Goal: Task Accomplishment & Management: Complete application form

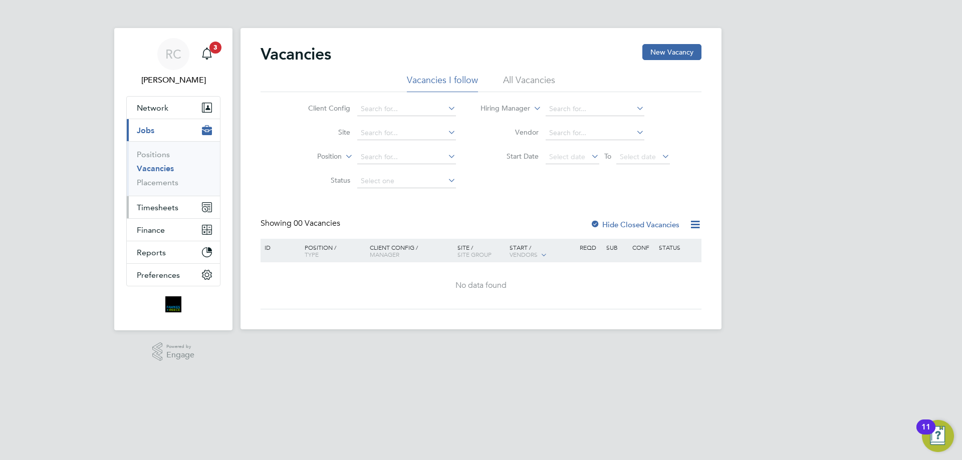
click at [155, 205] on span "Timesheets" at bounding box center [158, 208] width 42 height 10
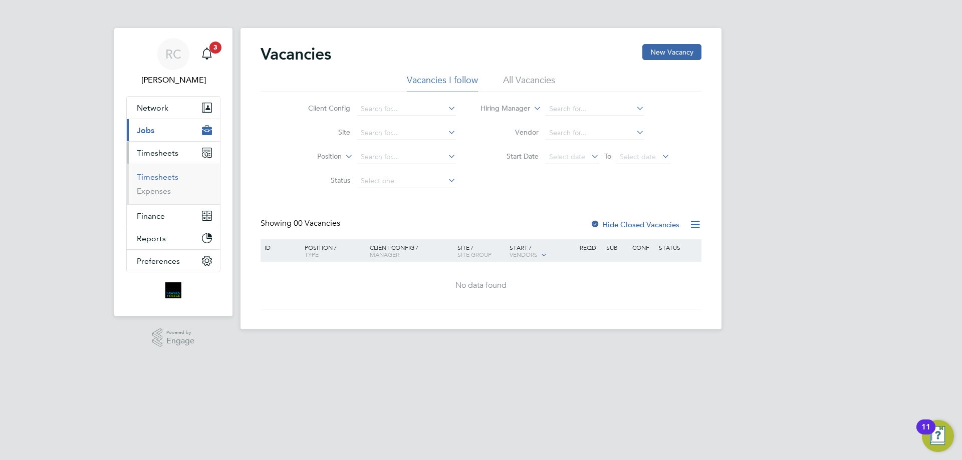
click at [155, 177] on link "Timesheets" at bounding box center [158, 177] width 42 height 10
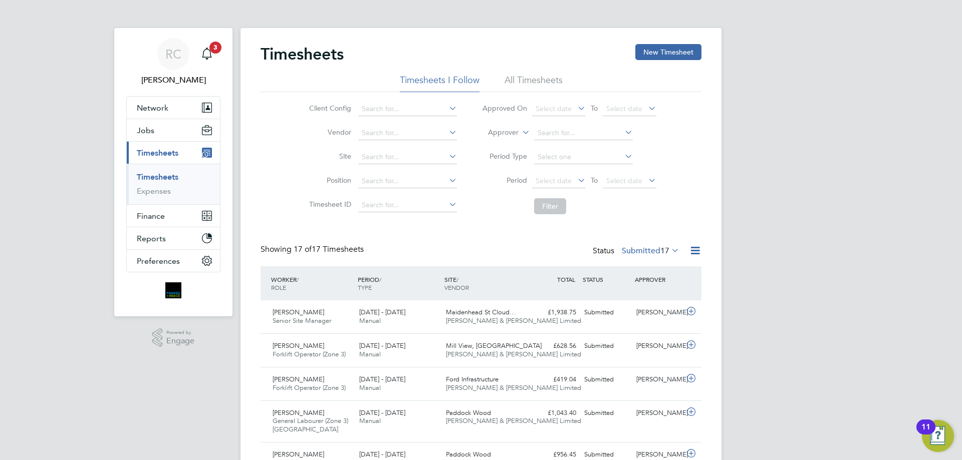
click at [538, 73] on div "Timesheets New Timesheet" at bounding box center [480, 59] width 441 height 30
click at [538, 78] on li "All Timesheets" at bounding box center [533, 83] width 58 height 18
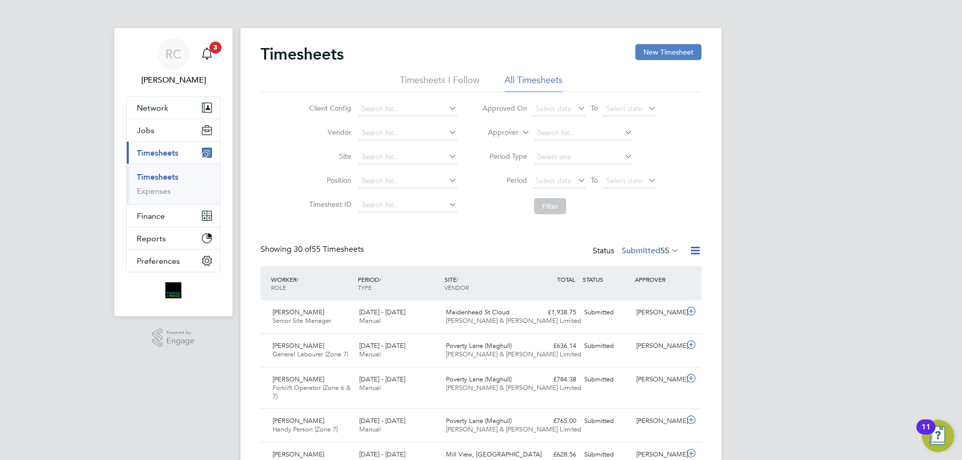
click at [675, 58] on button "New Timesheet" at bounding box center [668, 52] width 66 height 16
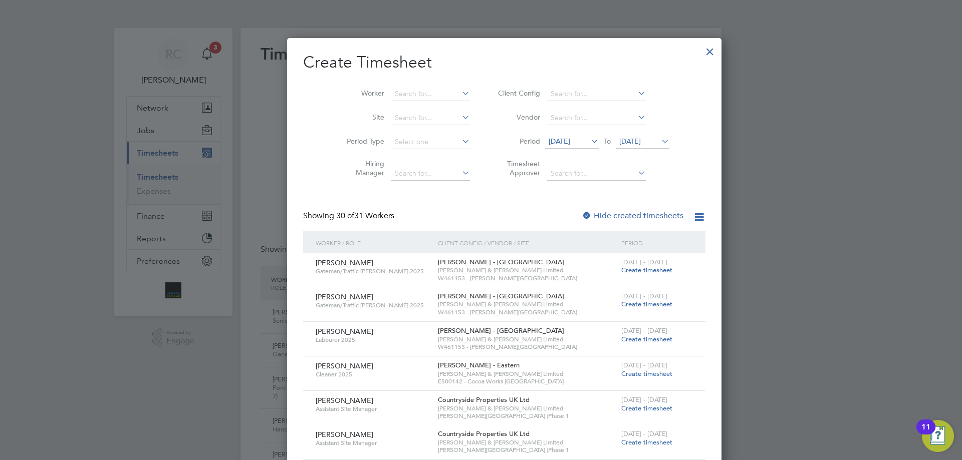
click at [582, 215] on div at bounding box center [587, 216] width 10 height 10
click at [619, 141] on span "[DATE]" at bounding box center [630, 141] width 22 height 9
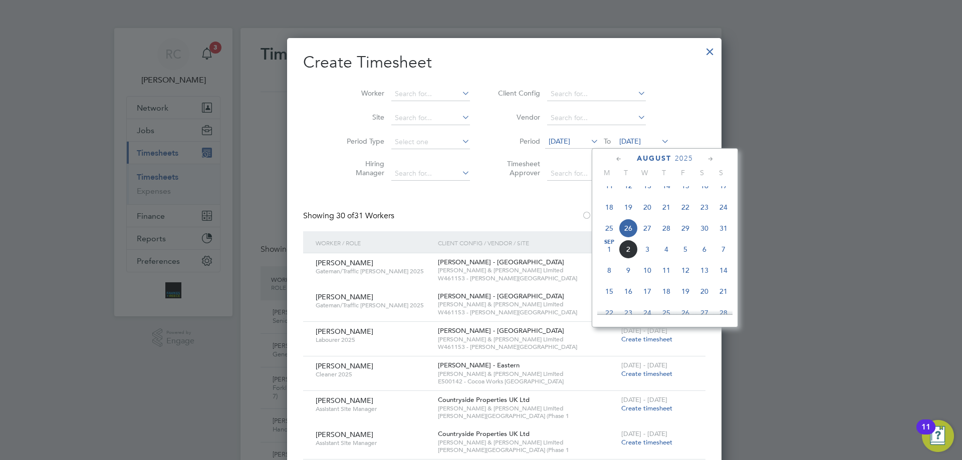
click at [722, 237] on span "31" at bounding box center [723, 228] width 19 height 19
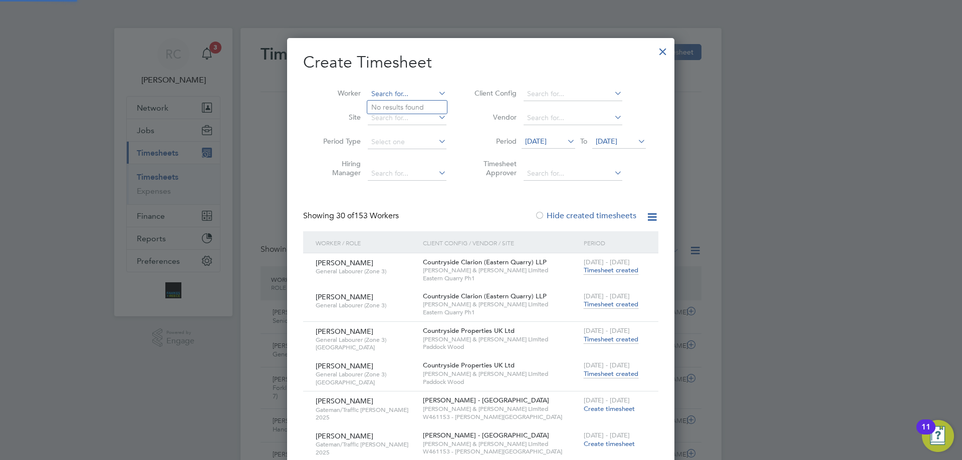
click at [394, 92] on input at bounding box center [407, 94] width 79 height 14
click at [394, 101] on li "[PERSON_NAME] lie" at bounding box center [432, 108] width 131 height 14
type input "[PERSON_NAME]"
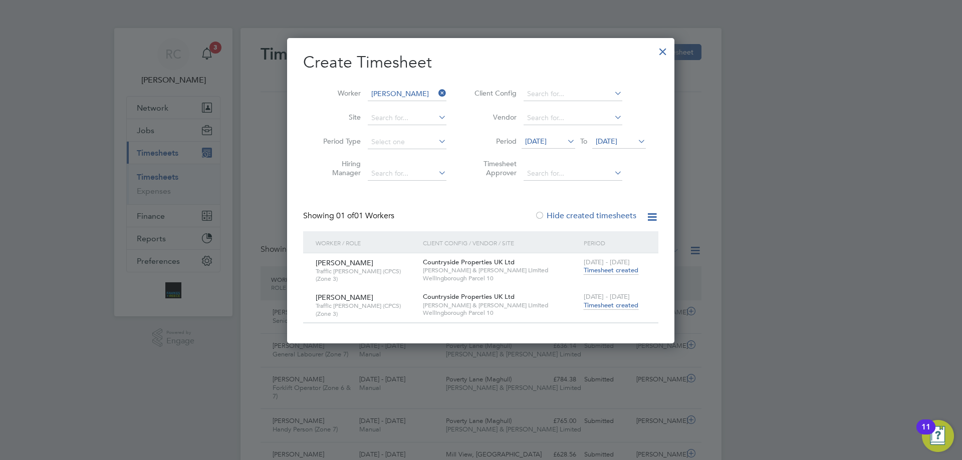
click at [617, 303] on span "Timesheet created" at bounding box center [611, 305] width 55 height 9
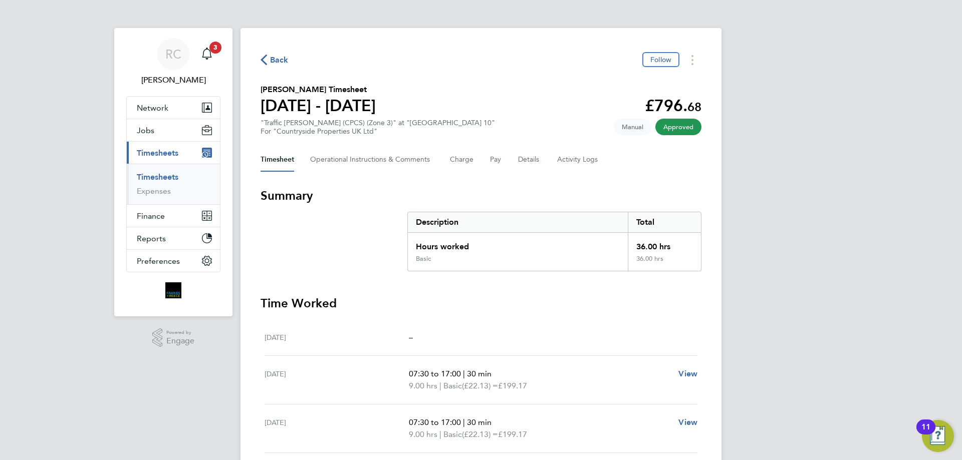
click at [153, 175] on link "Timesheets" at bounding box center [158, 177] width 42 height 10
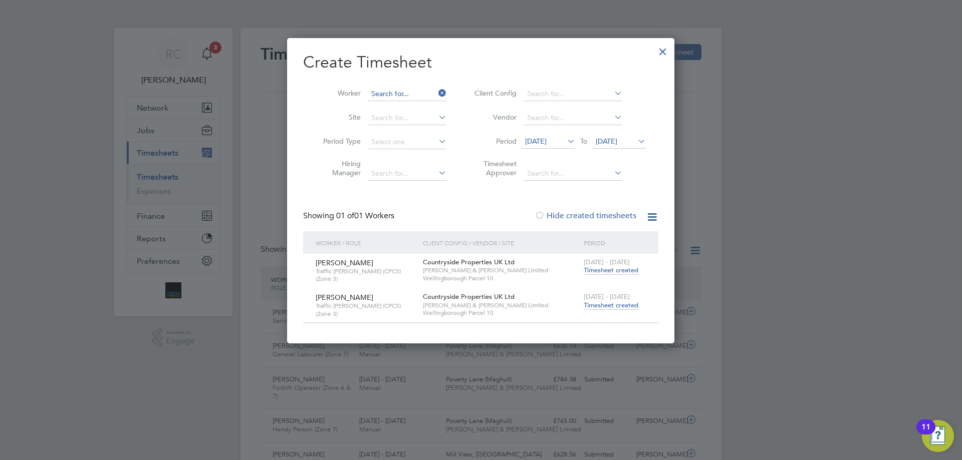
click at [419, 94] on input at bounding box center [407, 94] width 79 height 14
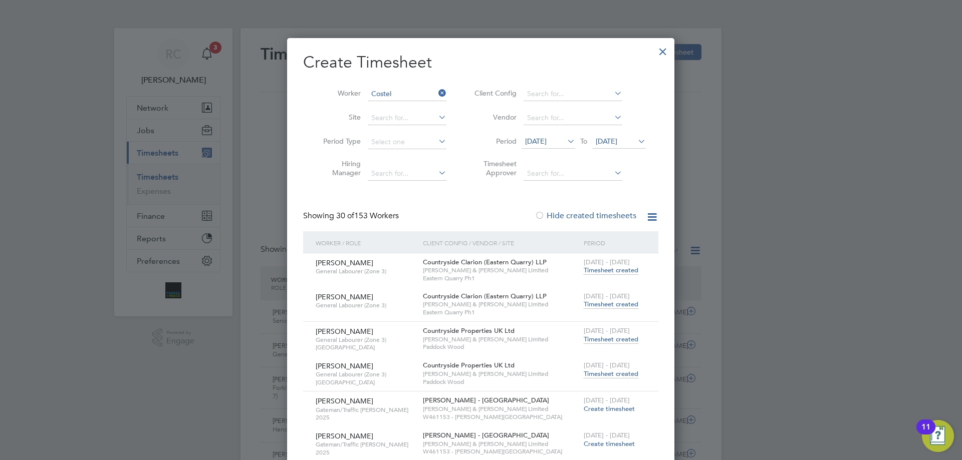
click at [405, 145] on li "[PERSON_NAME]" at bounding box center [413, 149] width 92 height 14
type input "[PERSON_NAME]"
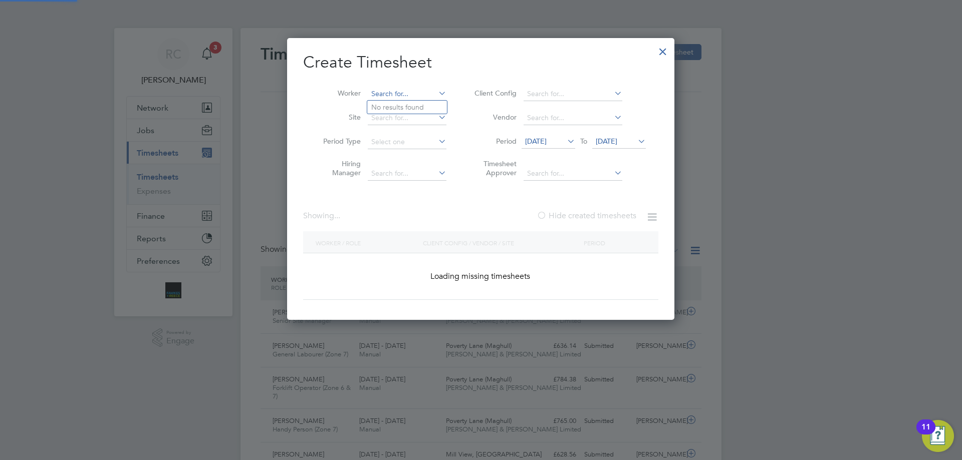
click at [398, 94] on input at bounding box center [407, 94] width 79 height 14
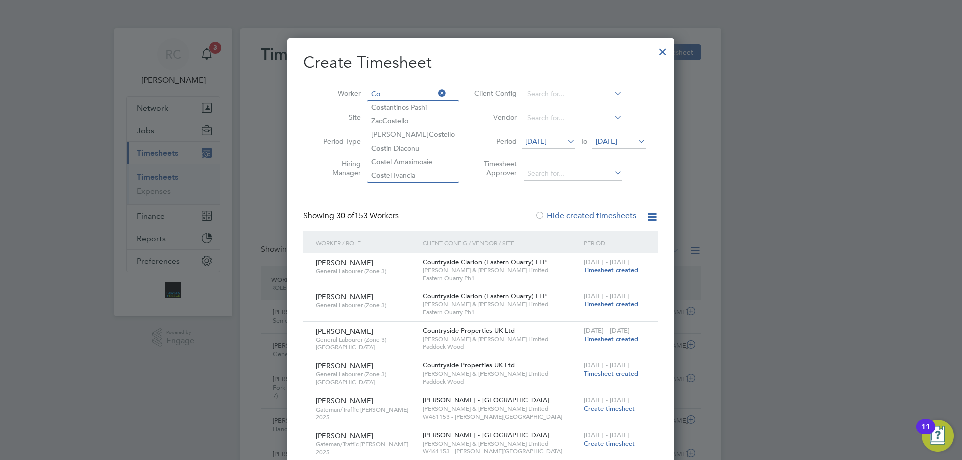
type input "C"
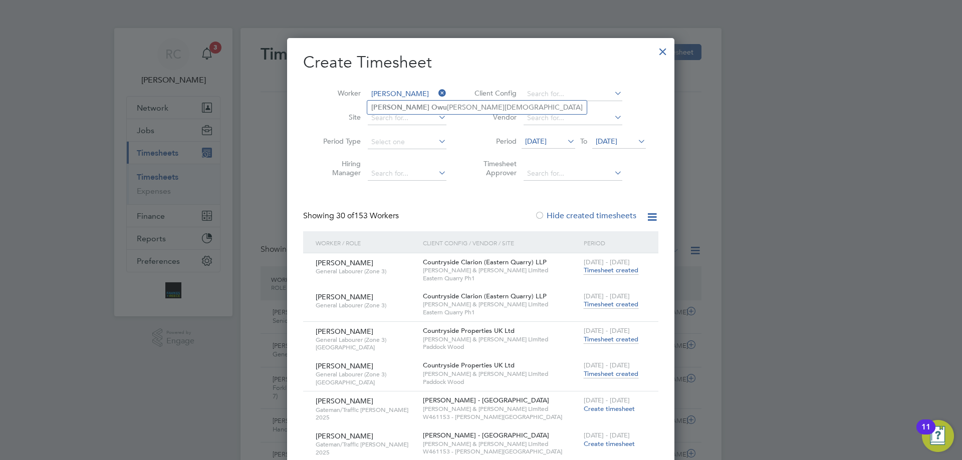
click at [431, 104] on b "Owu" at bounding box center [439, 107] width 16 height 9
type input "[PERSON_NAME]"
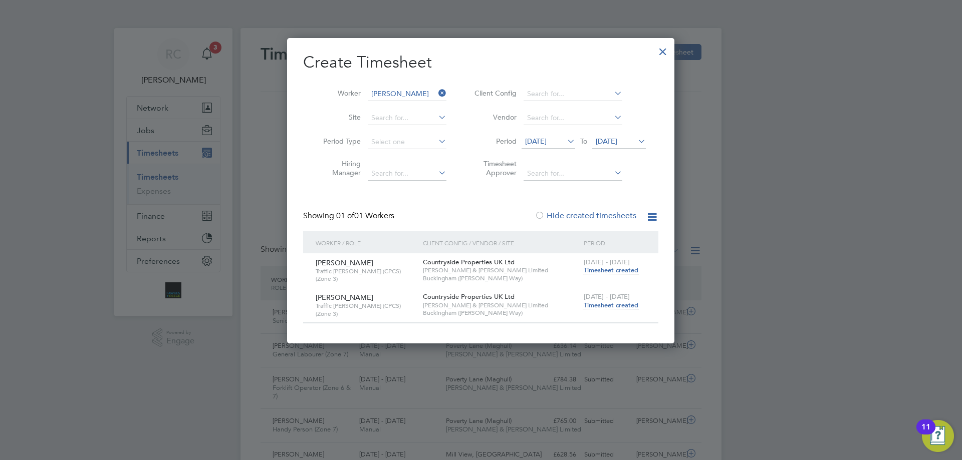
click at [604, 305] on span "Timesheet created" at bounding box center [611, 305] width 55 height 9
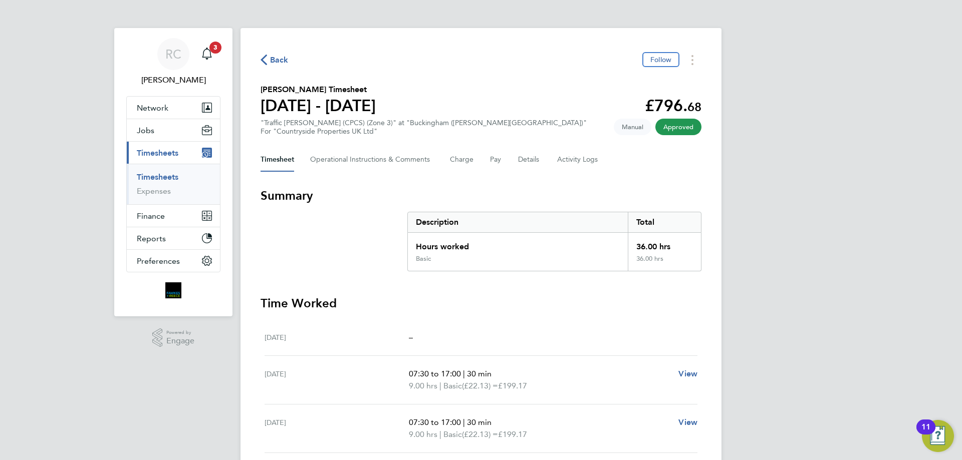
click at [161, 181] on link "Timesheets" at bounding box center [158, 177] width 42 height 10
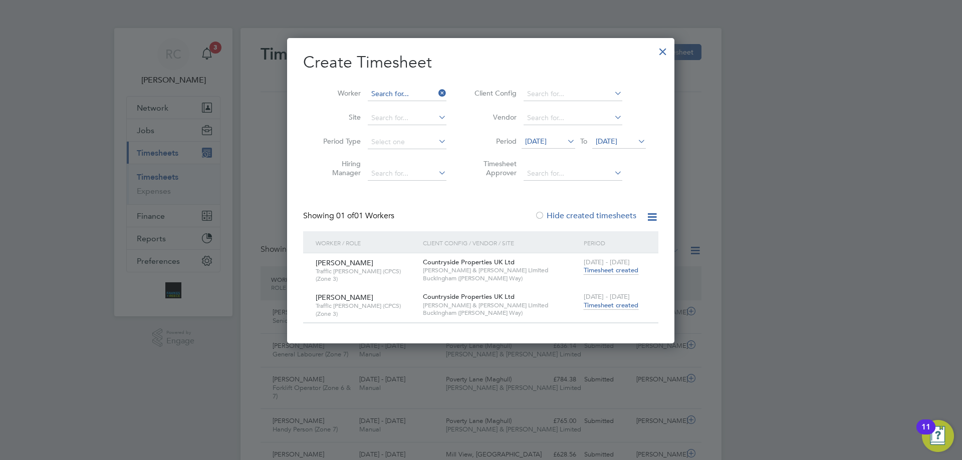
click at [389, 95] on input at bounding box center [407, 94] width 79 height 14
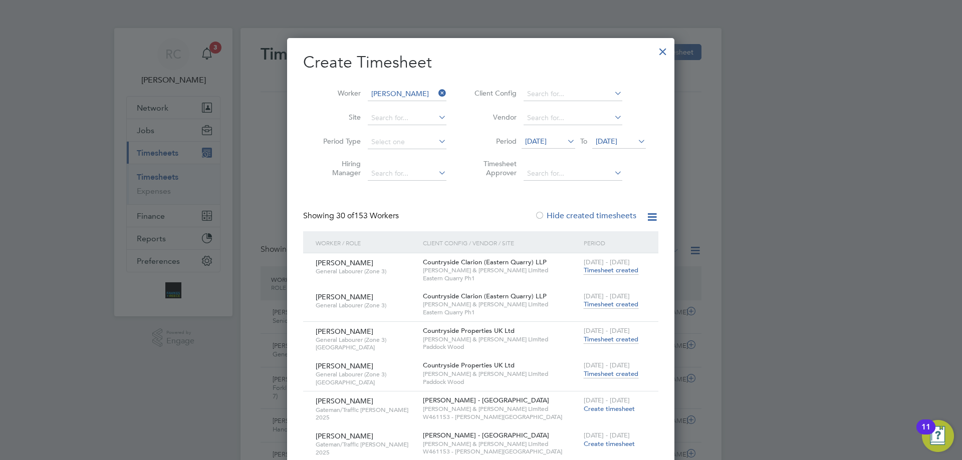
click at [399, 161] on li "[PERSON_NAME]" at bounding box center [437, 162] width 140 height 14
type input "[PERSON_NAME]"
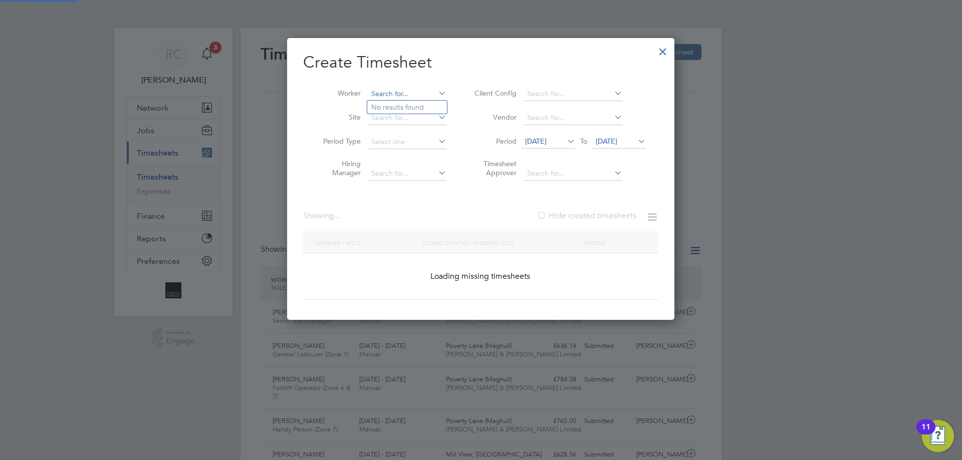
click at [393, 97] on input at bounding box center [407, 94] width 79 height 14
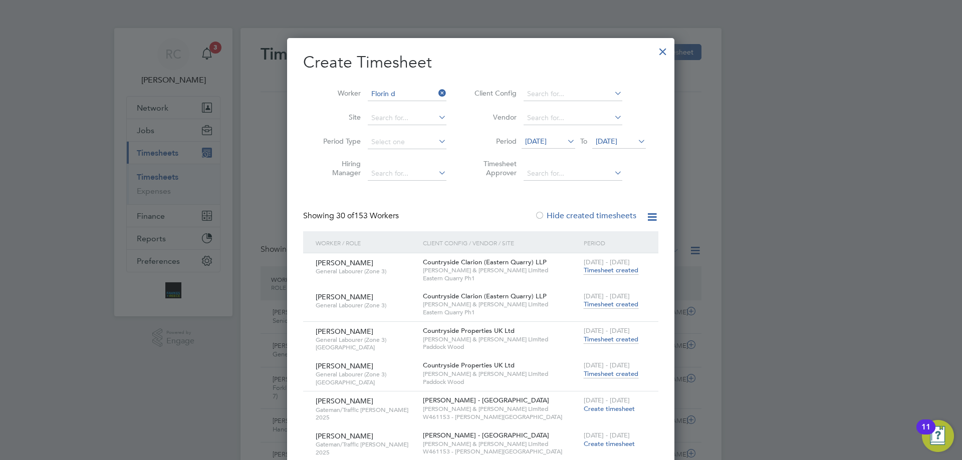
click at [410, 122] on li "Florin D ocuz" at bounding box center [421, 121] width 108 height 14
type input "Florin Docuz"
